Goal: Information Seeking & Learning: Compare options

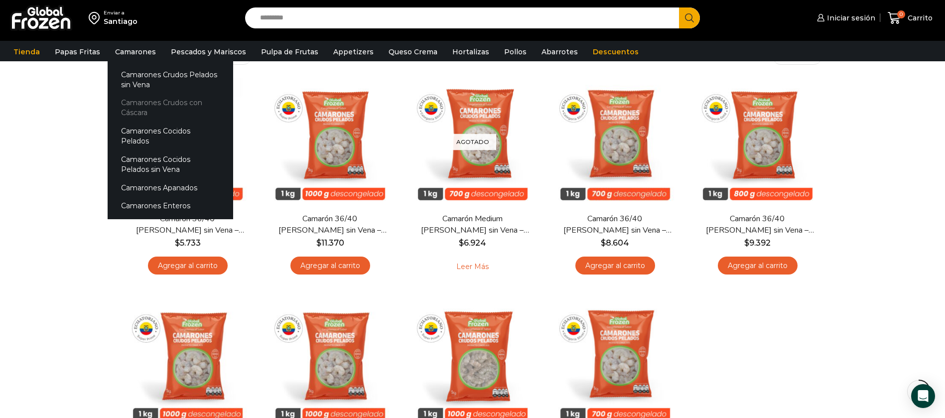
click at [155, 101] on link "Camarones Crudos con Cáscara" at bounding box center [171, 108] width 126 height 28
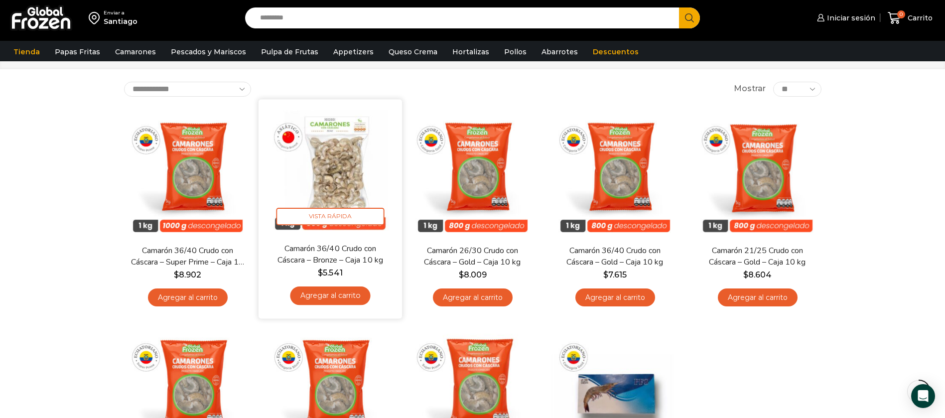
scroll to position [75, 0]
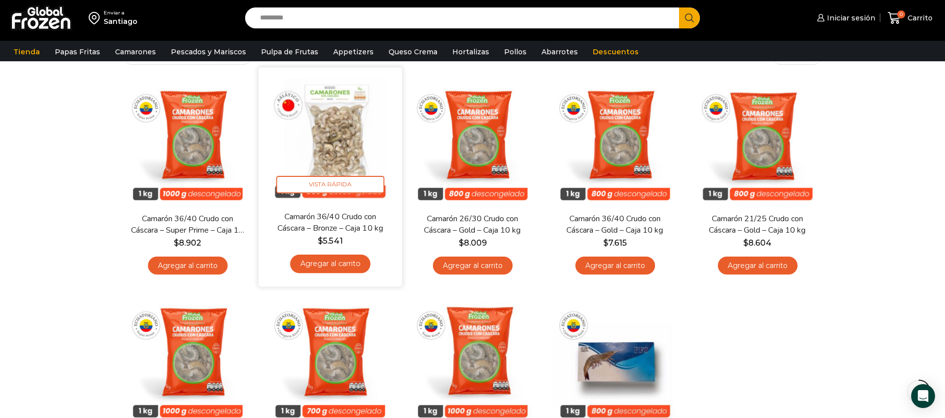
click at [363, 101] on img at bounding box center [330, 139] width 129 height 129
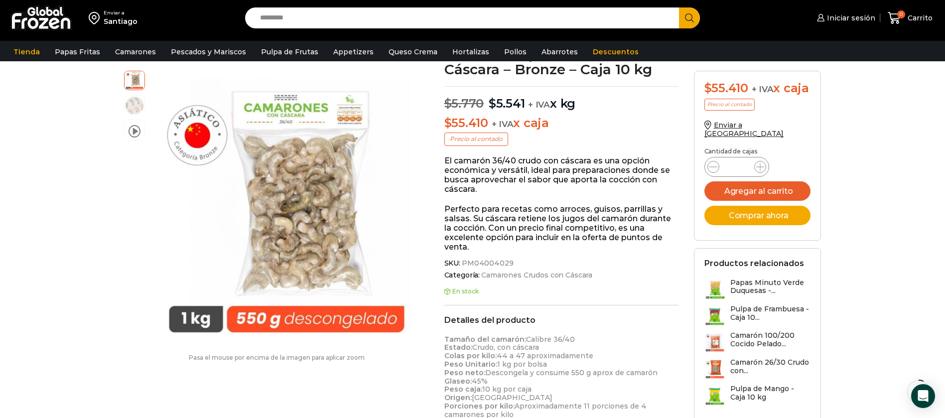
scroll to position [150, 0]
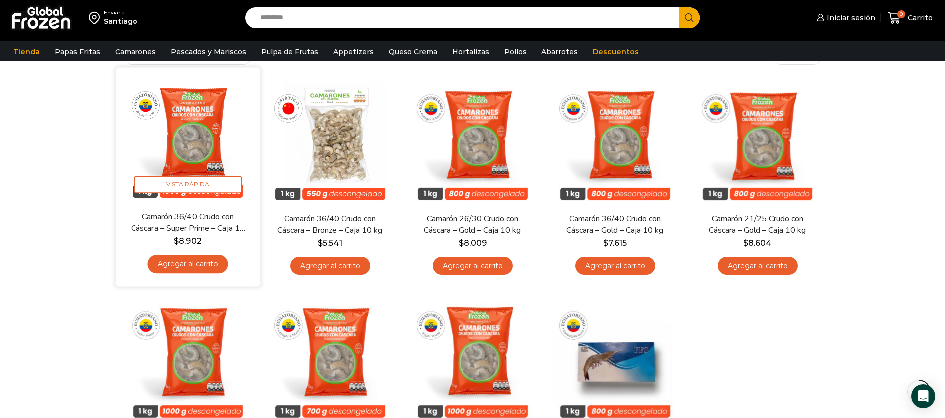
click at [194, 141] on img at bounding box center [188, 139] width 129 height 129
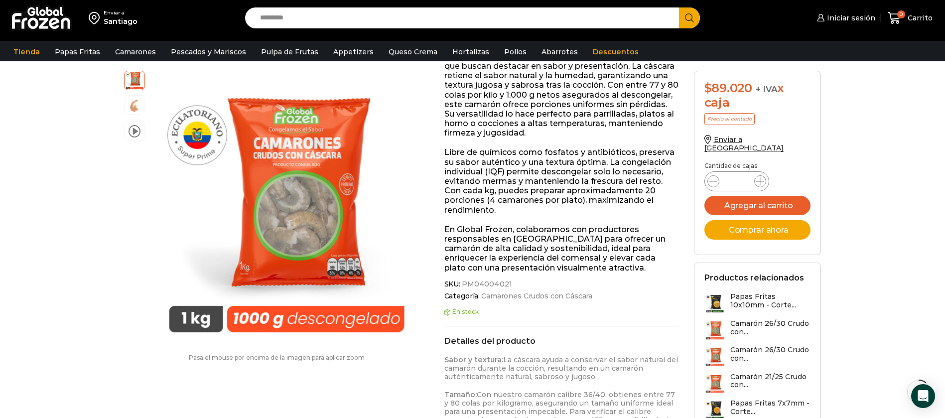
scroll to position [225, 0]
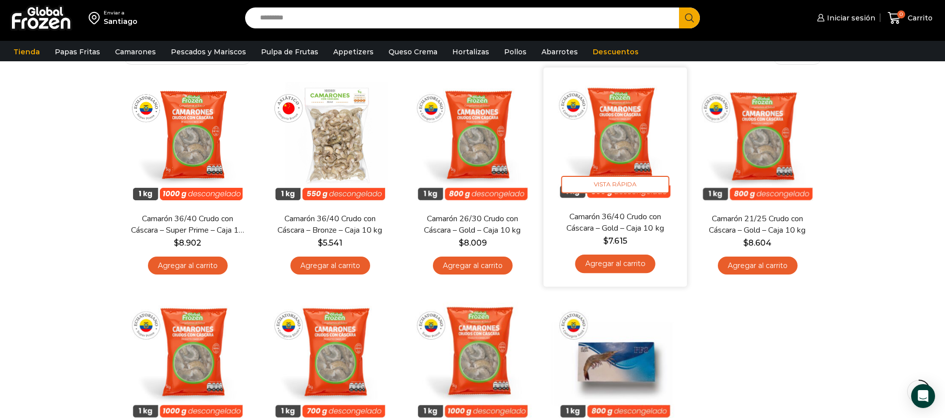
click at [616, 215] on link "Camarón 36/40 Crudo con Cáscara – Gold – Caja 10 kg" at bounding box center [615, 222] width 116 height 23
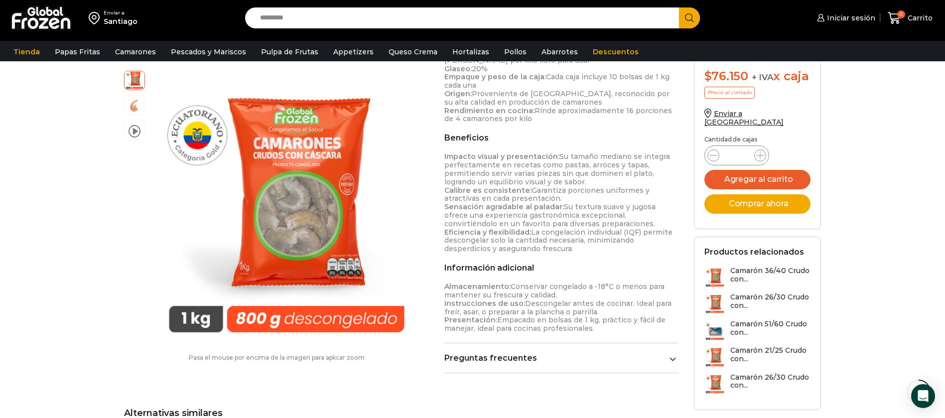
scroll to position [524, 0]
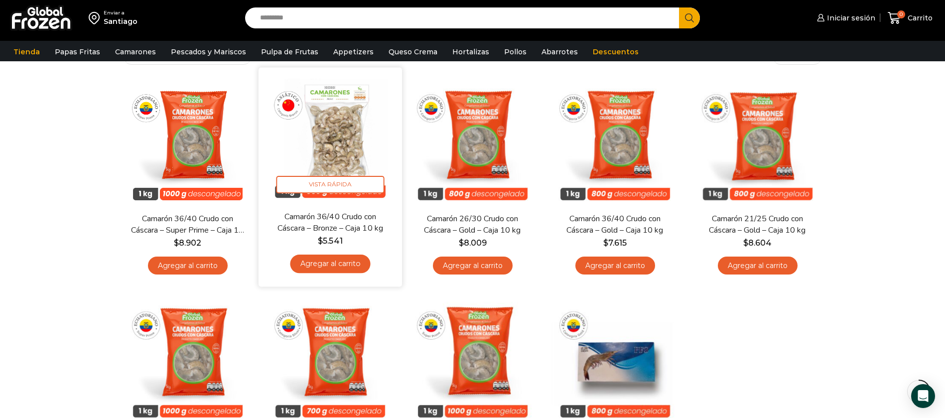
click at [341, 114] on img at bounding box center [330, 139] width 129 height 129
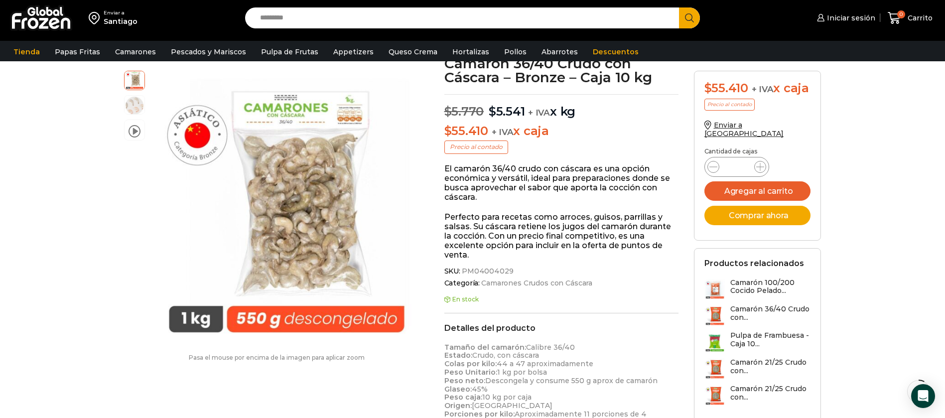
scroll to position [150, 0]
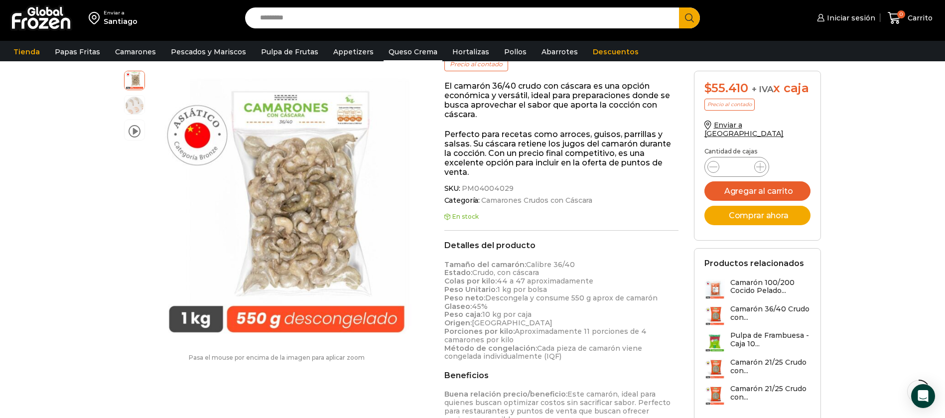
click at [414, 57] on link "Queso Crema" at bounding box center [413, 51] width 59 height 19
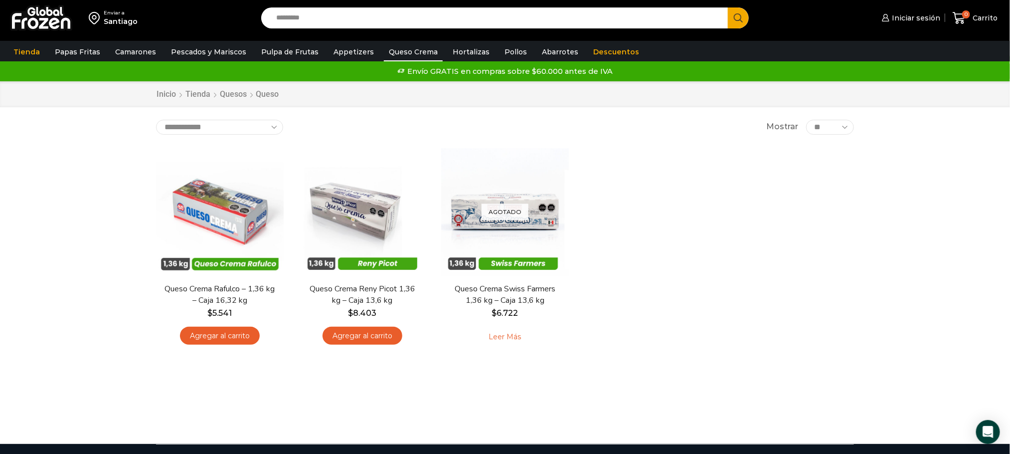
click at [791, 153] on div "En stock [GEOGRAPHIC_DATA] Queso Crema Rafulco – 1,36 kg – Caja 16,32 kg $ 5.54…" at bounding box center [505, 251] width 713 height 220
